Goal: Navigation & Orientation: Find specific page/section

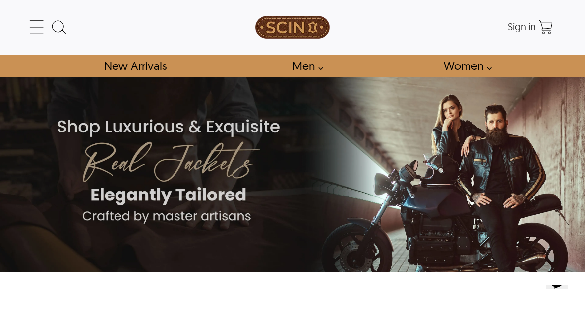
click at [466, 68] on link "Women" at bounding box center [464, 66] width 65 height 22
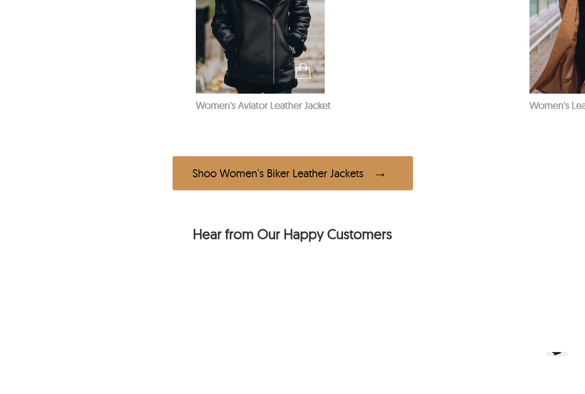
scroll to position [673, 0]
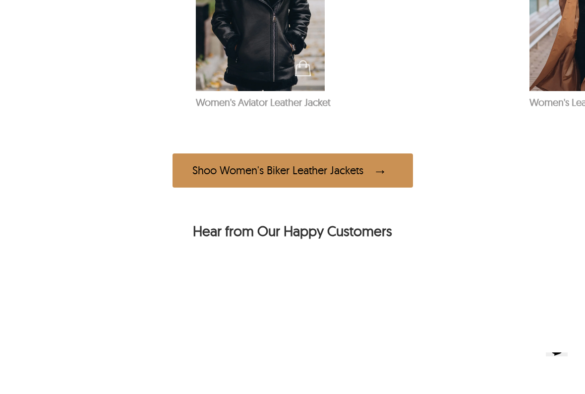
click at [380, 180] on span at bounding box center [383, 170] width 20 height 19
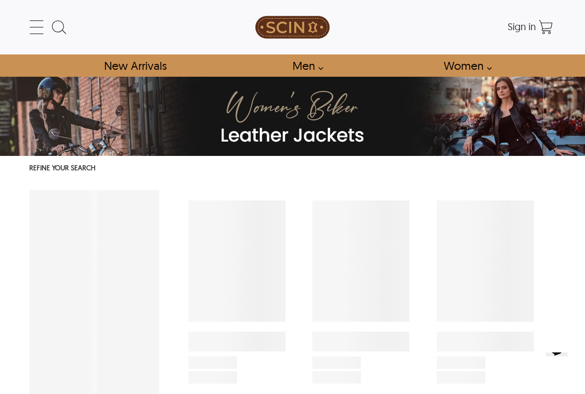
select select "********"
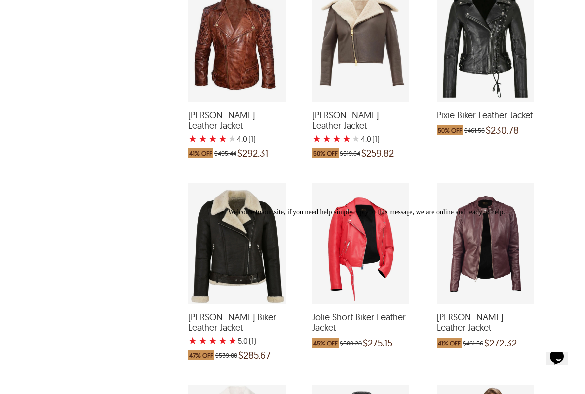
scroll to position [827, 0]
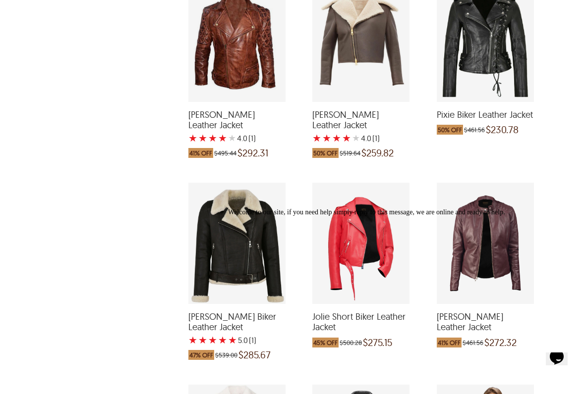
click at [228, 209] on icon "Chat attention grabber" at bounding box center [228, 209] width 0 height 0
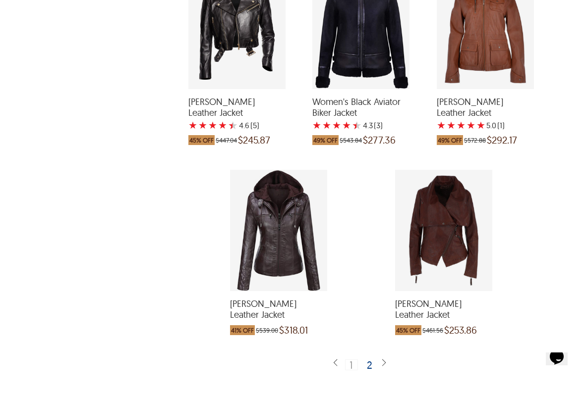
scroll to position [2039, 0]
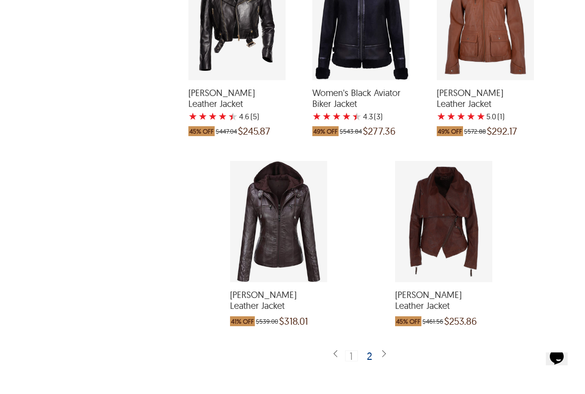
click at [383, 326] on img at bounding box center [384, 354] width 8 height 9
click at [381, 326] on img at bounding box center [384, 354] width 8 height 9
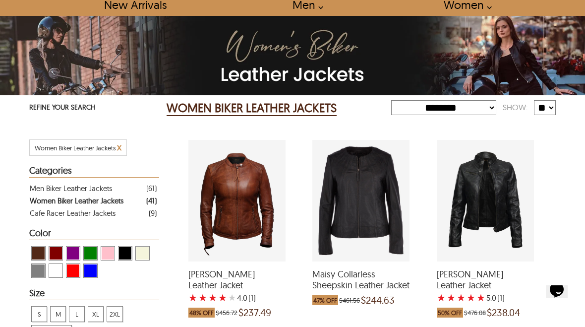
scroll to position [0, 0]
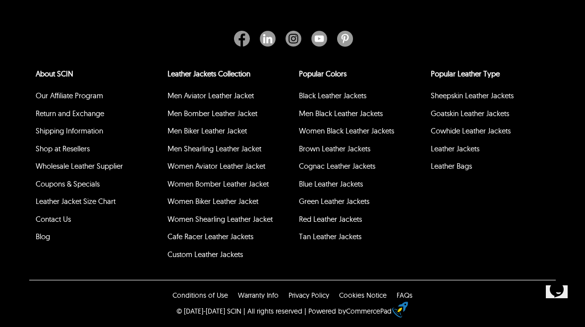
scroll to position [2872, 0]
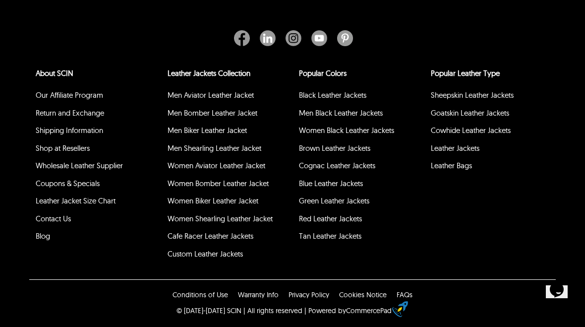
click at [61, 223] on link "Contact Us" at bounding box center [53, 218] width 35 height 9
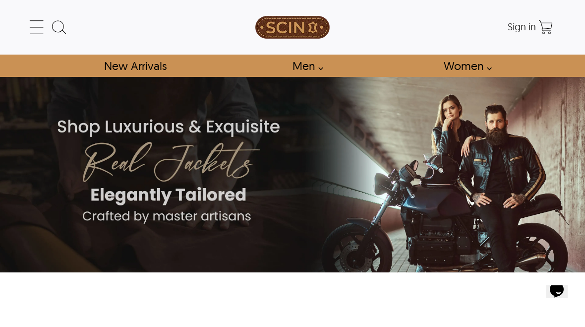
click at [34, 24] on icon at bounding box center [37, 27] width 20 height 20
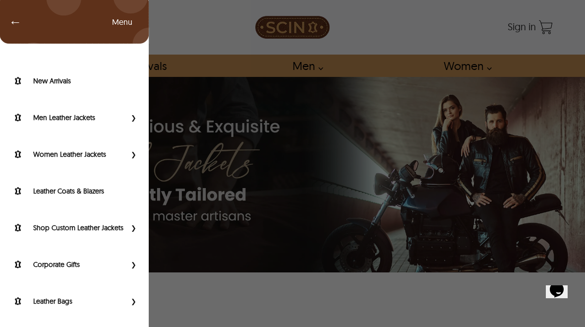
click at [109, 159] on link "Women Leather Jackets" at bounding box center [68, 154] width 116 height 12
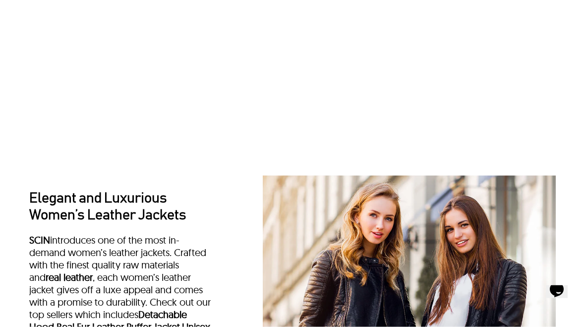
scroll to position [947, 0]
